Goal: Information Seeking & Learning: Learn about a topic

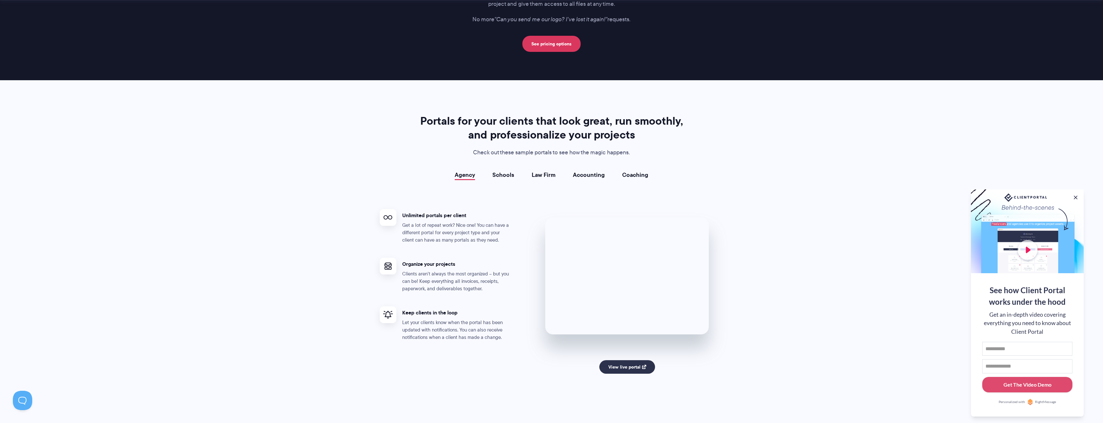
scroll to position [1127, 0]
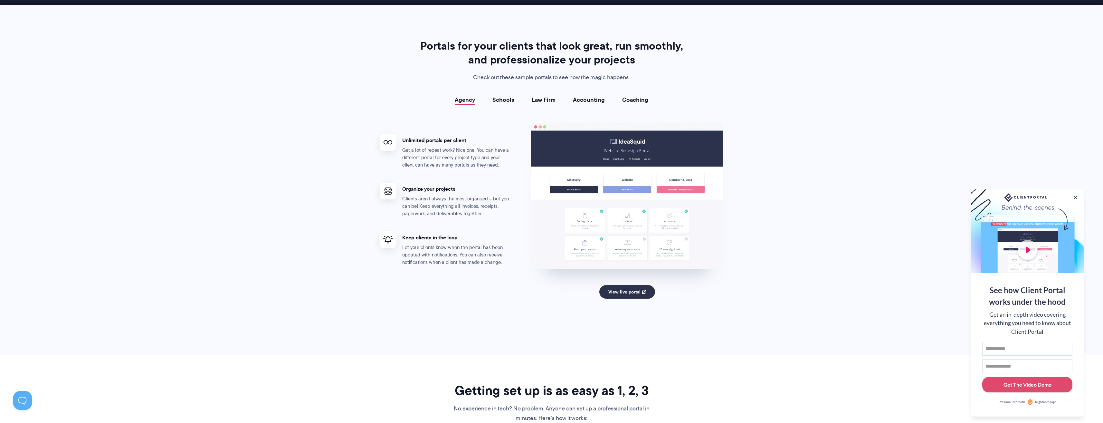
click at [503, 101] on link "Schools" at bounding box center [503, 100] width 22 height 6
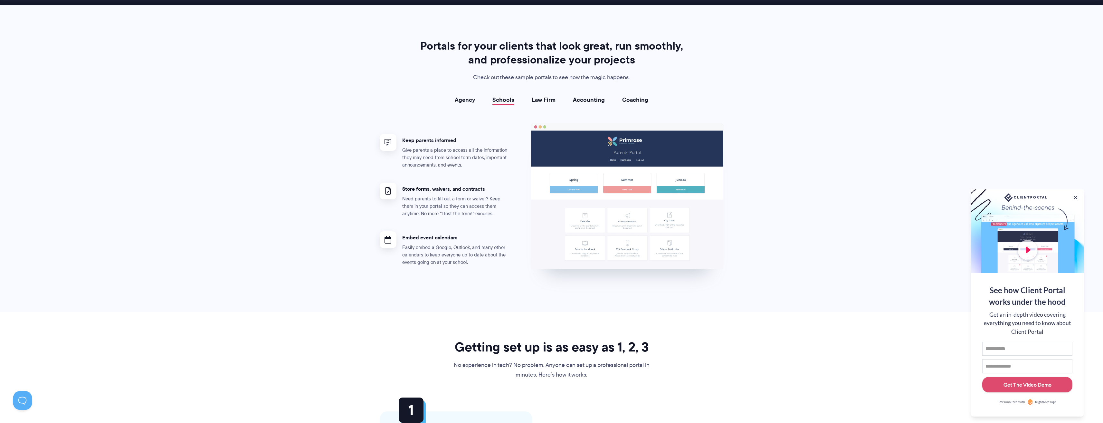
click at [542, 98] on link "Law Firm" at bounding box center [543, 100] width 24 height 6
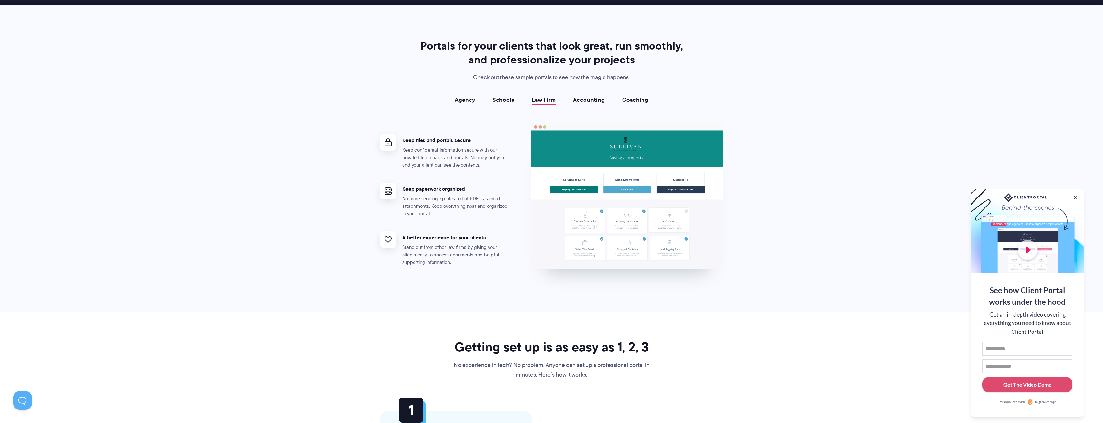
click at [589, 100] on link "Accounting" at bounding box center [589, 100] width 32 height 6
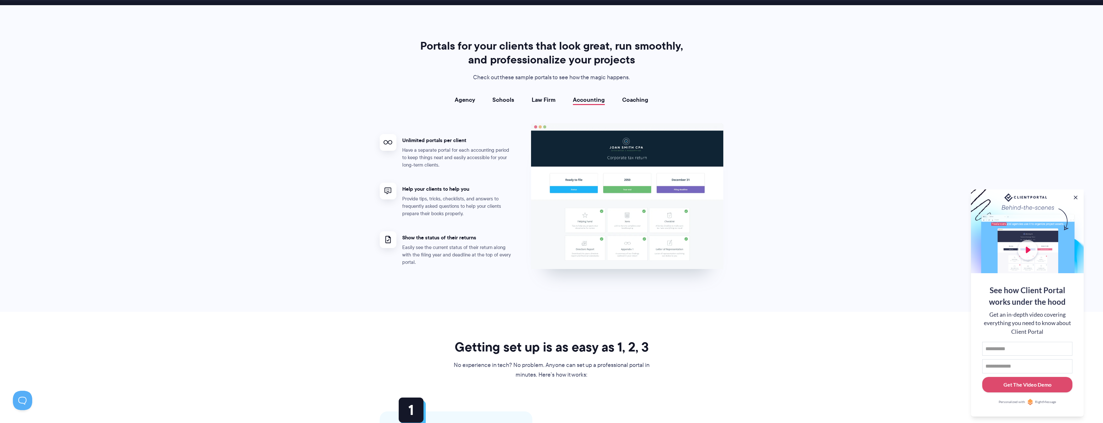
click at [639, 98] on link "Coaching" at bounding box center [635, 100] width 26 height 6
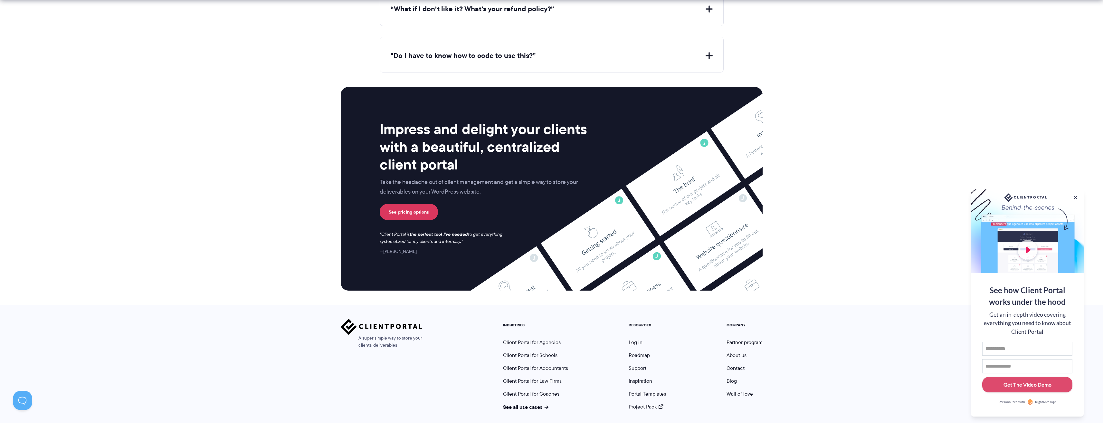
scroll to position [2479, 0]
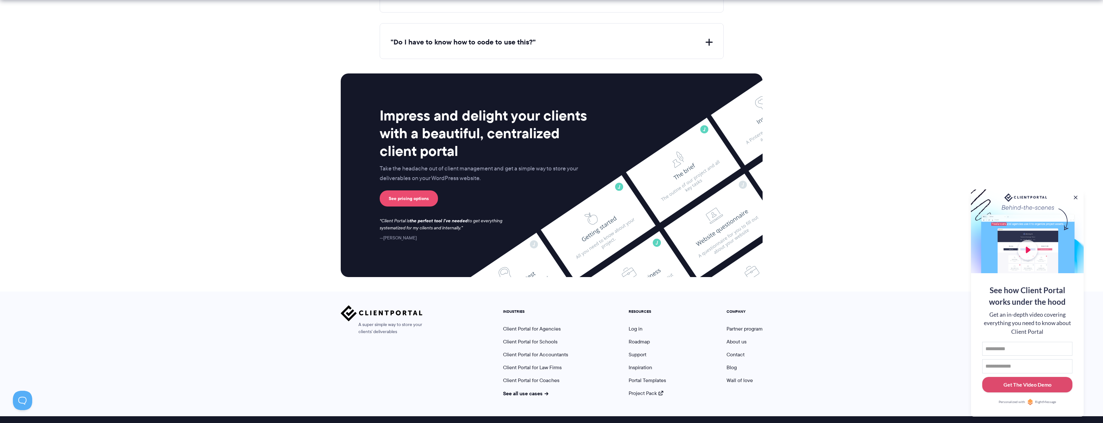
click at [420, 194] on link "See pricing options" at bounding box center [409, 198] width 58 height 16
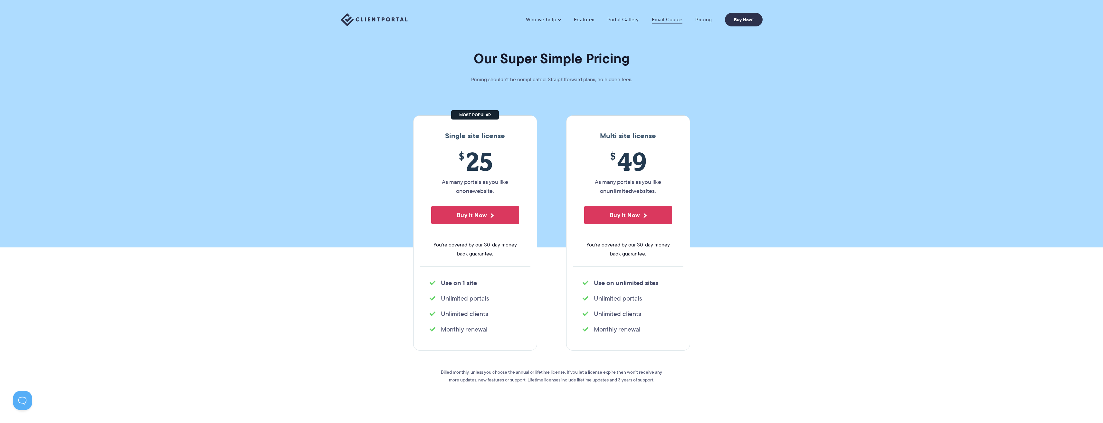
click at [664, 20] on link "Email Course" at bounding box center [667, 19] width 31 height 6
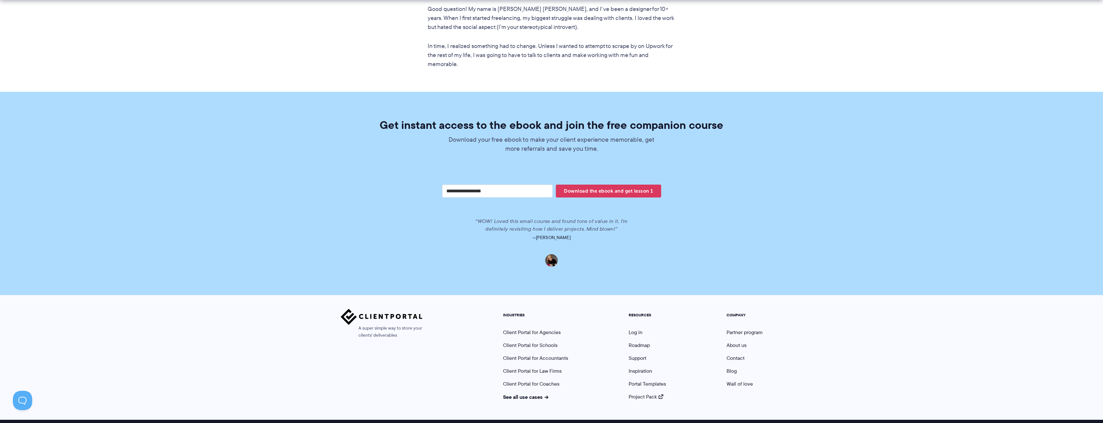
scroll to position [1212, 0]
